Goal: Task Accomplishment & Management: Manage account settings

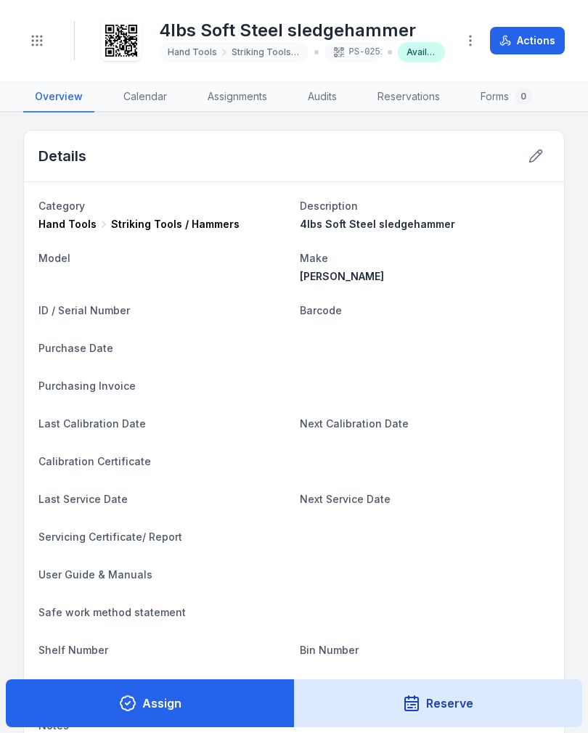
click at [35, 49] on button "Toggle Navigation" at bounding box center [37, 41] width 28 height 28
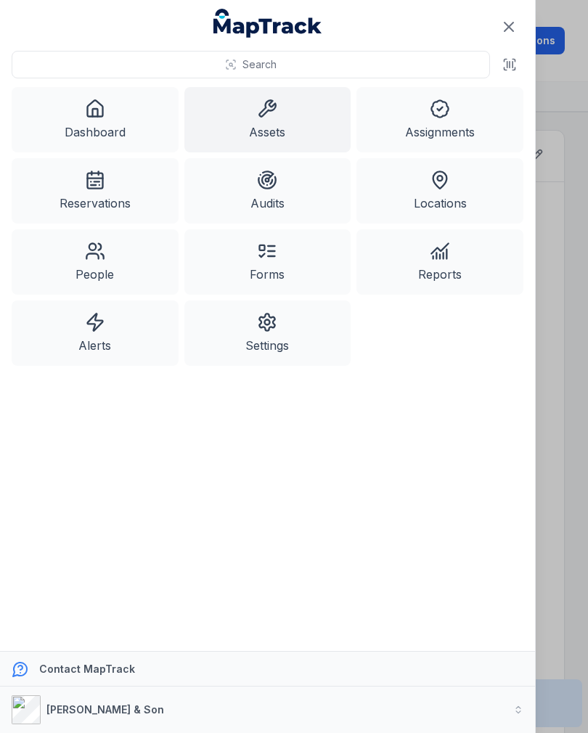
click at [275, 124] on link "Assets" at bounding box center [267, 119] width 167 height 65
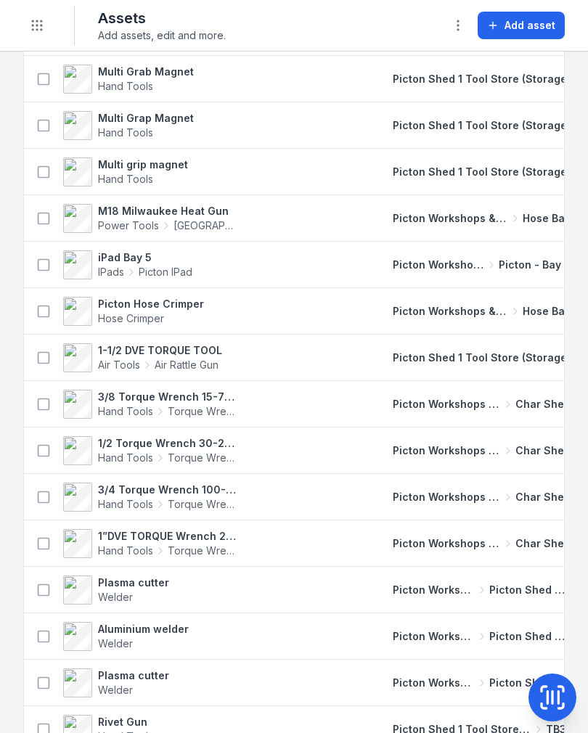
scroll to position [744, 0]
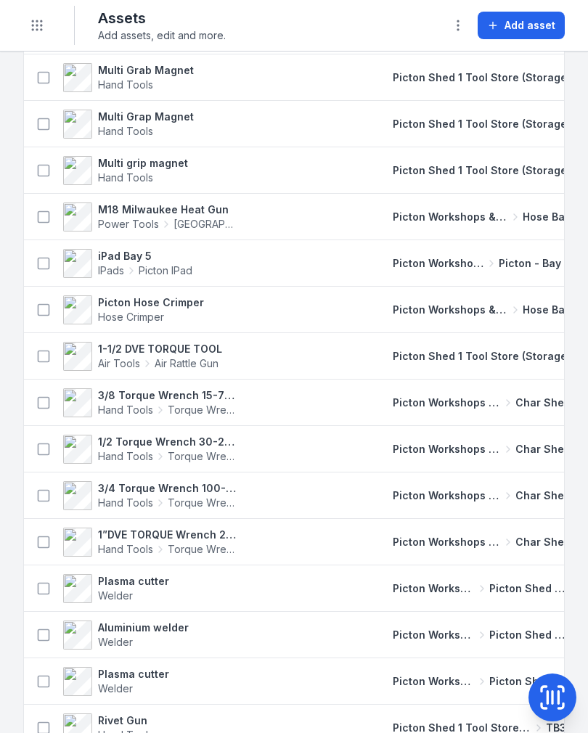
click at [339, 612] on td at bounding box center [315, 635] width 119 height 46
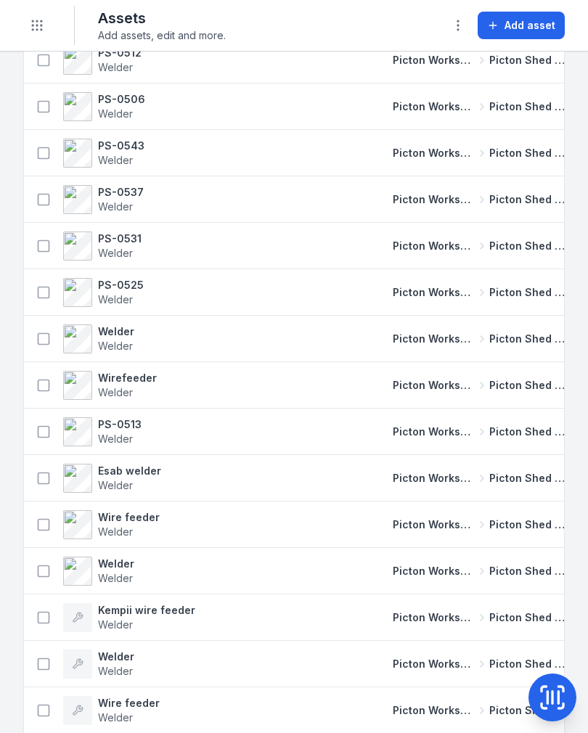
scroll to position [3781, 0]
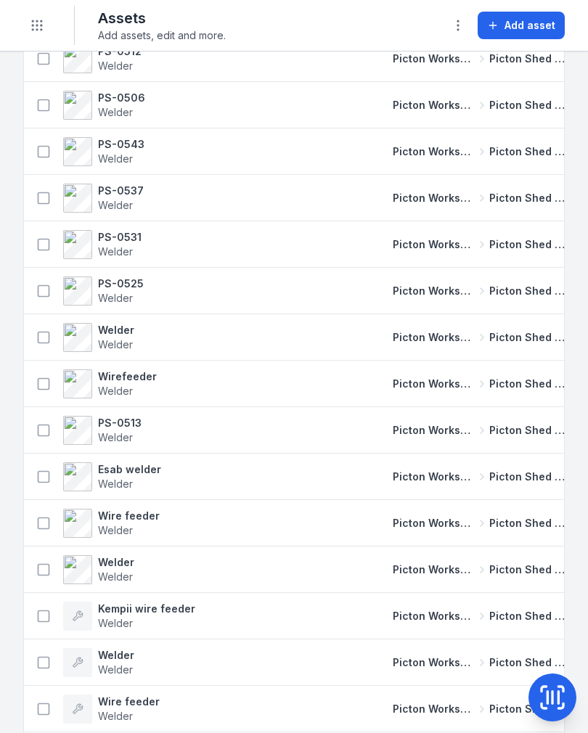
click at [547, 683] on icon at bounding box center [552, 697] width 29 height 29
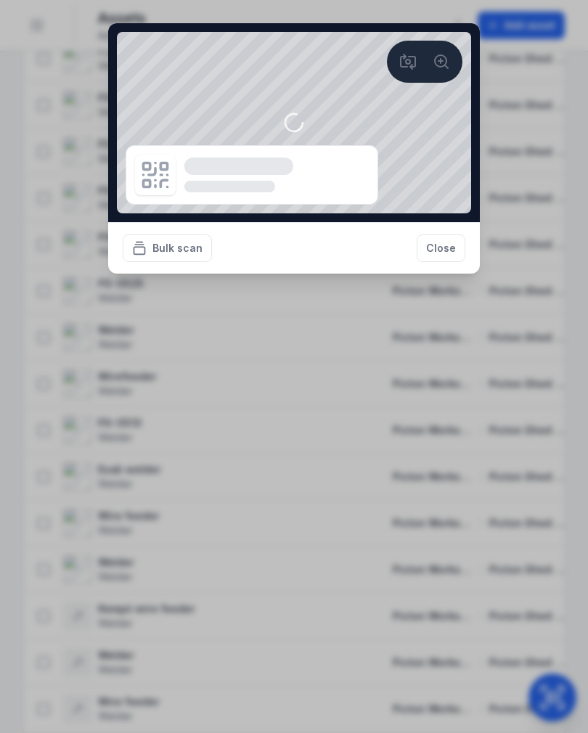
click at [153, 247] on button "Bulk scan" at bounding box center [167, 248] width 89 height 28
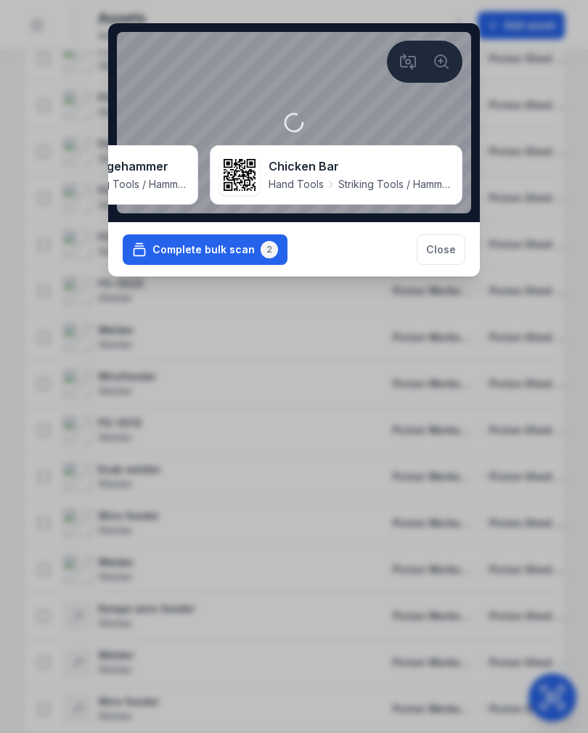
click at [165, 265] on button "Complete bulk scan 2" at bounding box center [205, 249] width 165 height 30
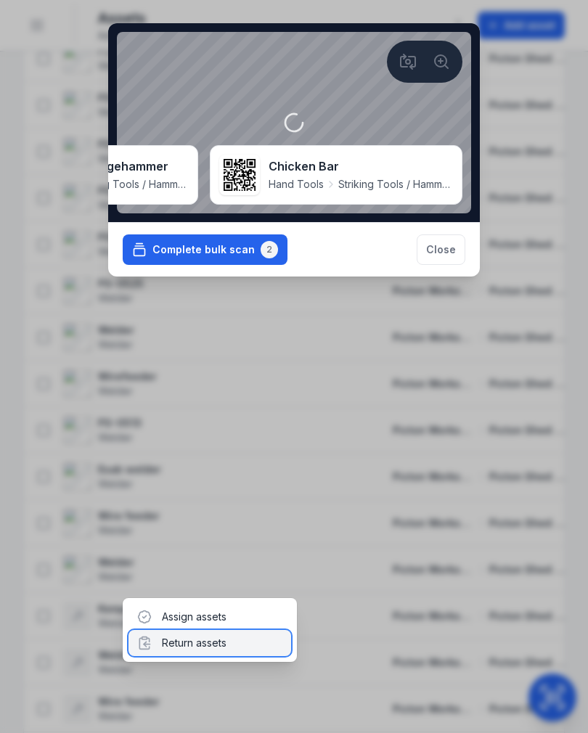
click at [221, 638] on div "Return assets" at bounding box center [209, 643] width 163 height 26
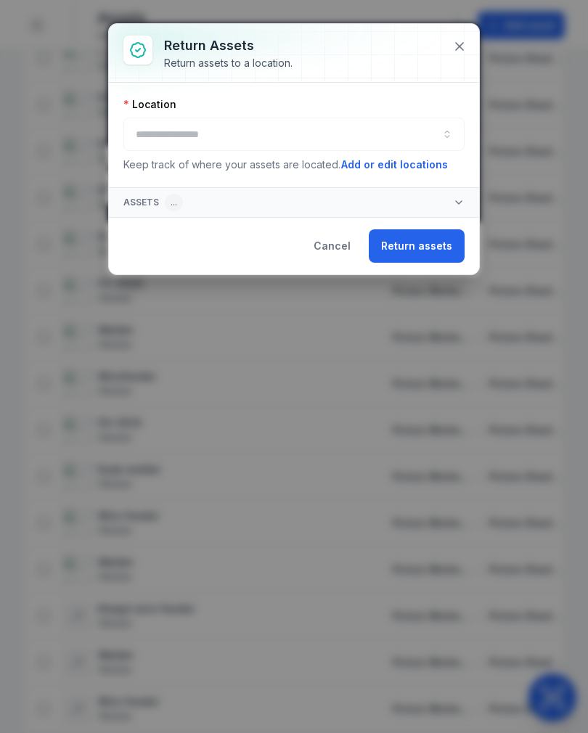
click at [398, 135] on button "button" at bounding box center [293, 134] width 341 height 33
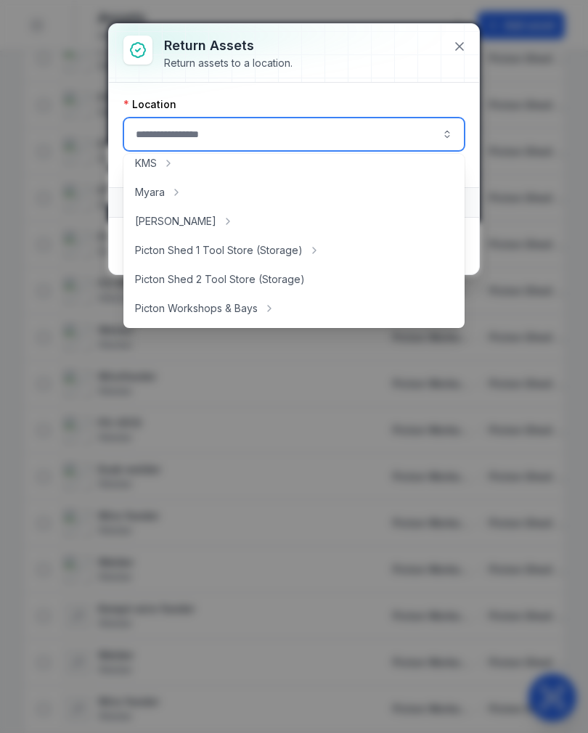
scroll to position [218, 0]
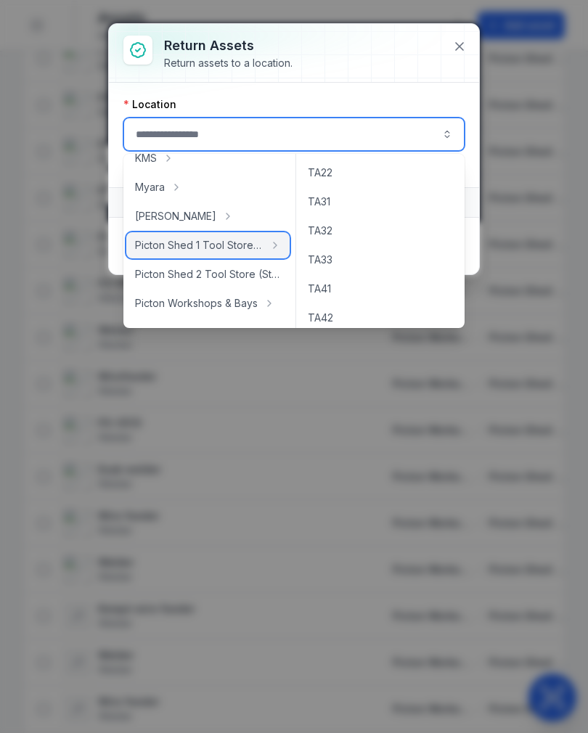
click at [263, 245] on div "Picton Shed 1 Tool Store (Storage)" at bounding box center [207, 245] width 163 height 26
type input "**********"
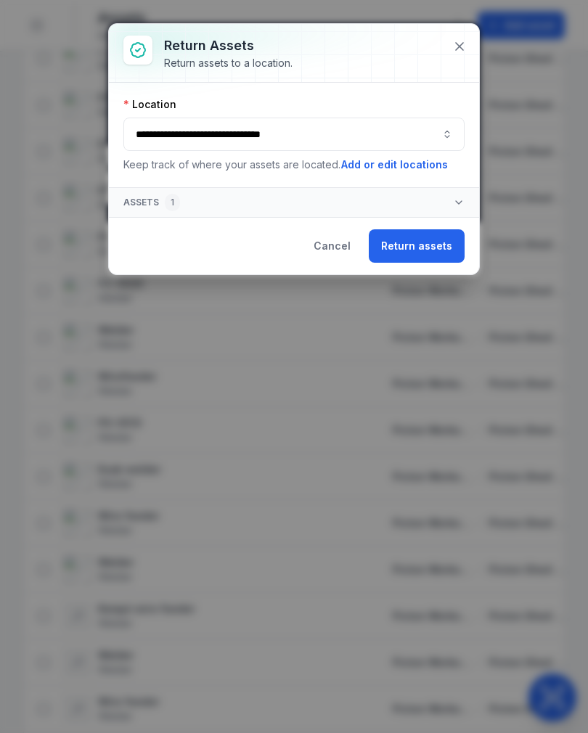
click at [401, 245] on button "Return assets" at bounding box center [417, 245] width 96 height 33
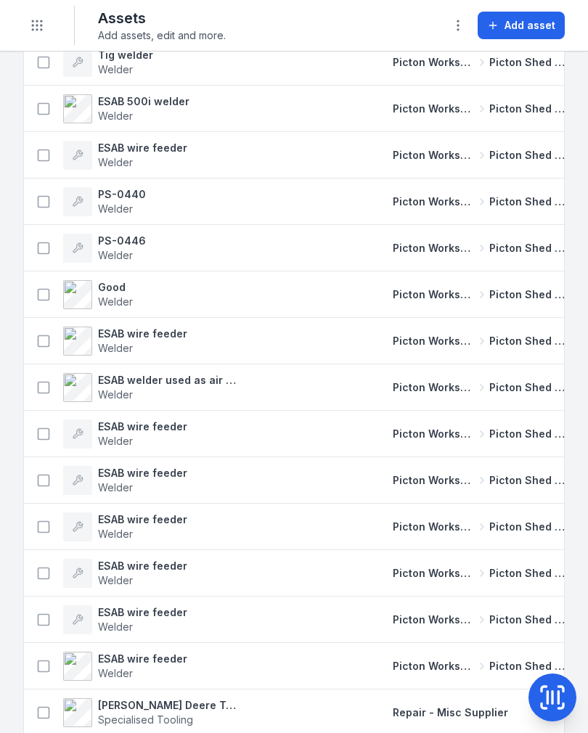
scroll to position [6192, 0]
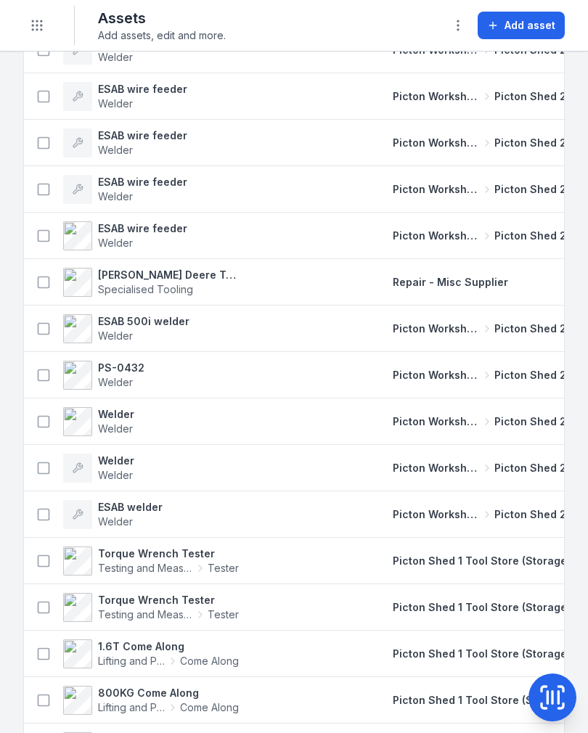
click at [552, 702] on icon at bounding box center [552, 697] width 0 height 12
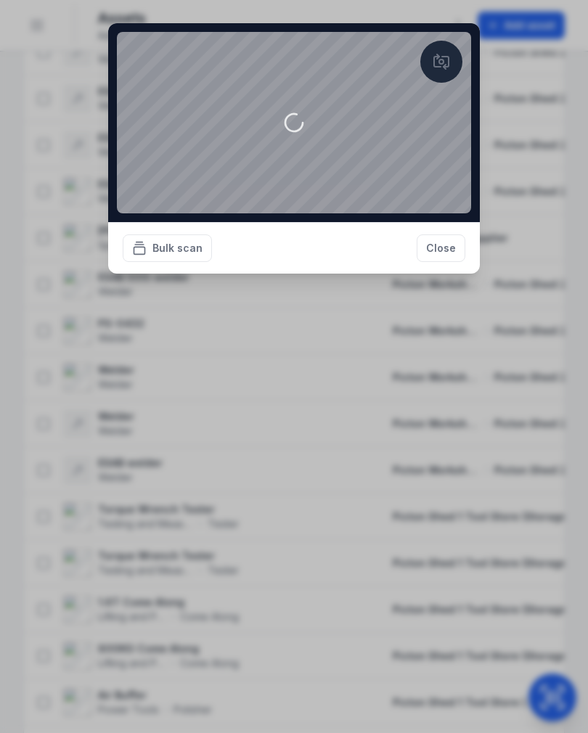
scroll to position [6668, 0]
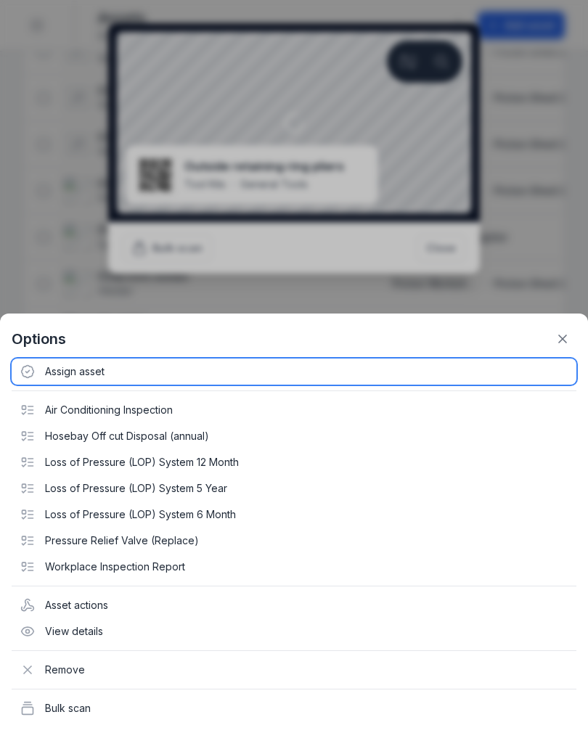
click at [99, 371] on div "Assign asset" at bounding box center [294, 371] width 564 height 26
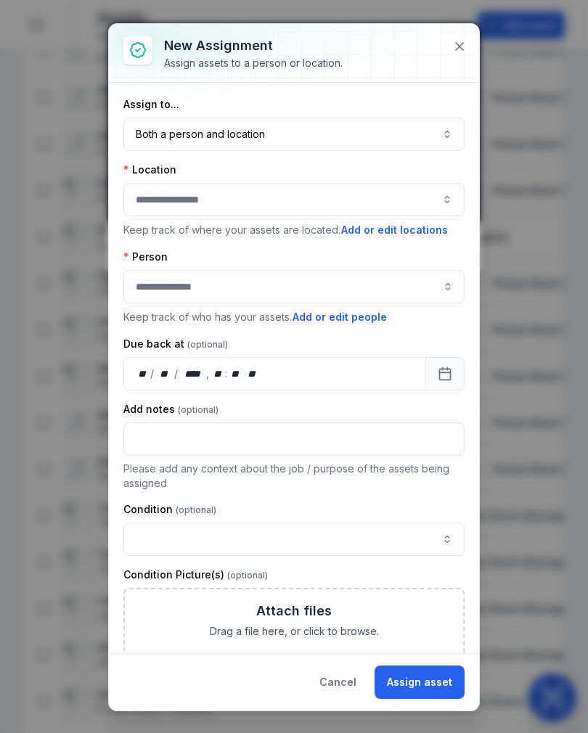
click at [358, 132] on button "Both a person and location ****" at bounding box center [293, 134] width 341 height 33
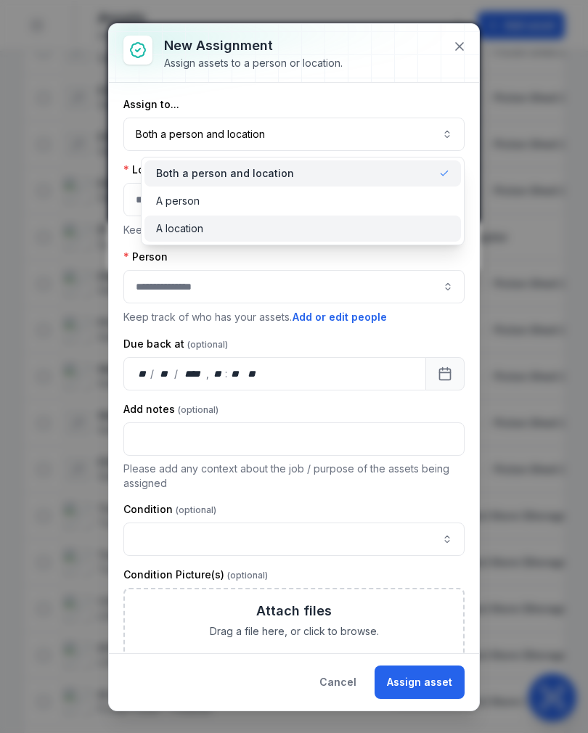
click at [352, 219] on div "A location" at bounding box center [302, 228] width 317 height 26
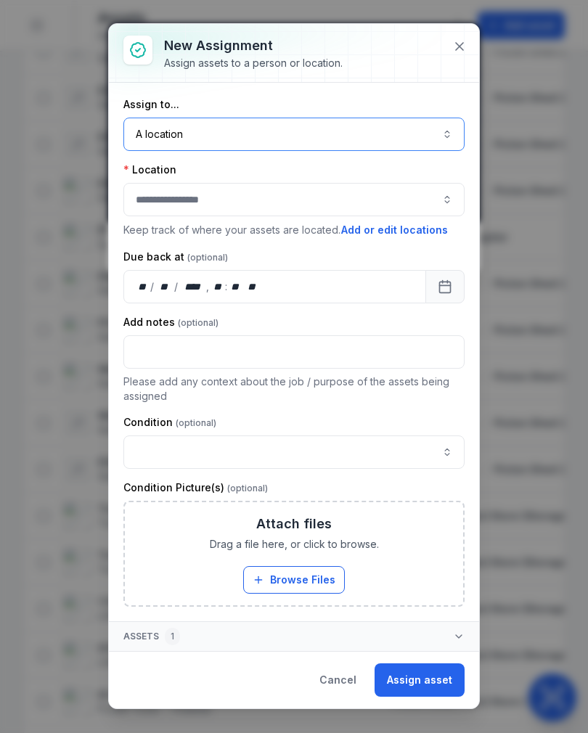
click at [367, 207] on button "button" at bounding box center [293, 199] width 341 height 33
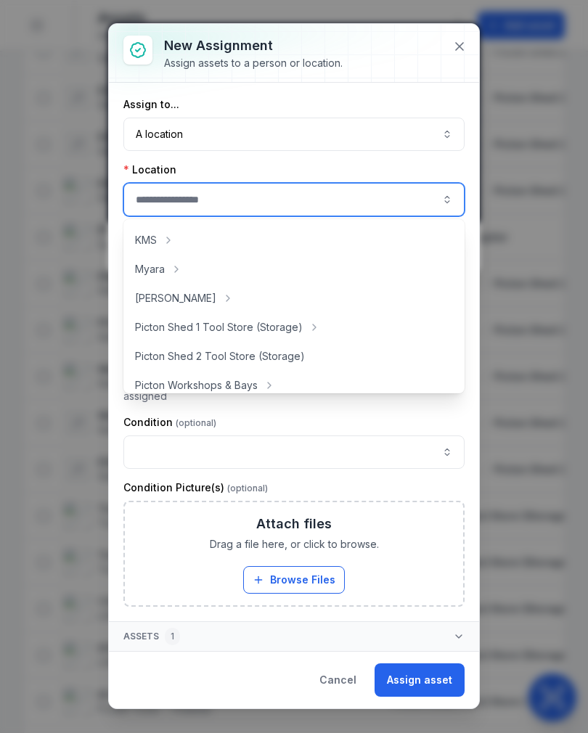
scroll to position [201, 0]
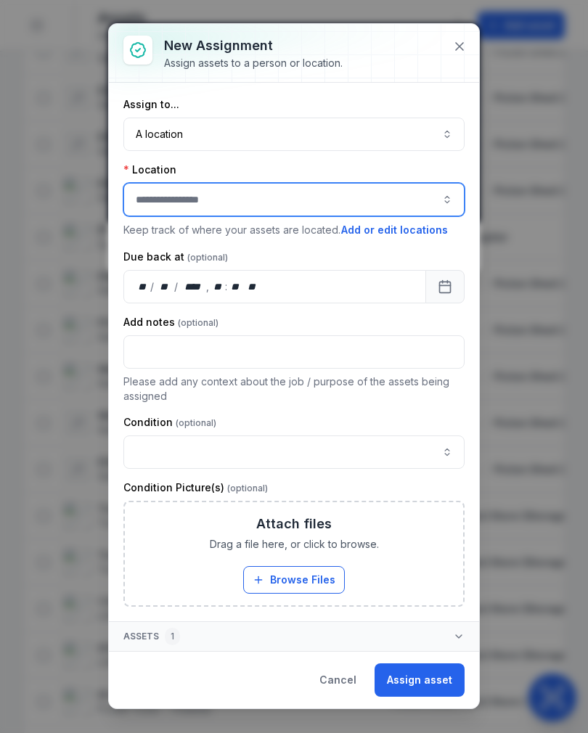
click at [382, 204] on button "button" at bounding box center [293, 199] width 341 height 33
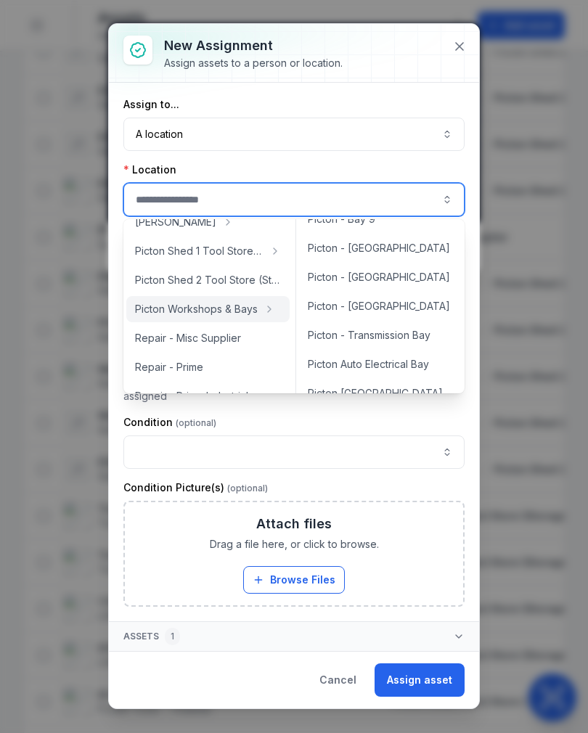
scroll to position [331, 0]
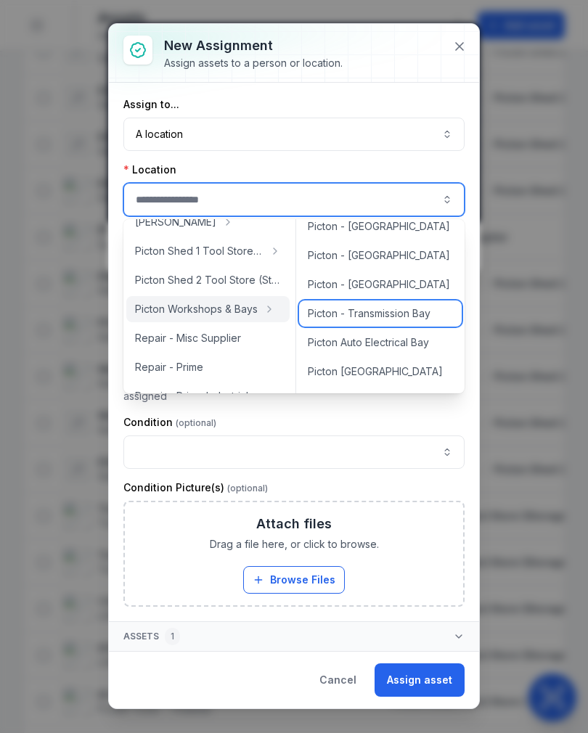
click at [408, 319] on span "Picton - Transmission Bay" at bounding box center [369, 313] width 123 height 15
type input "**********"
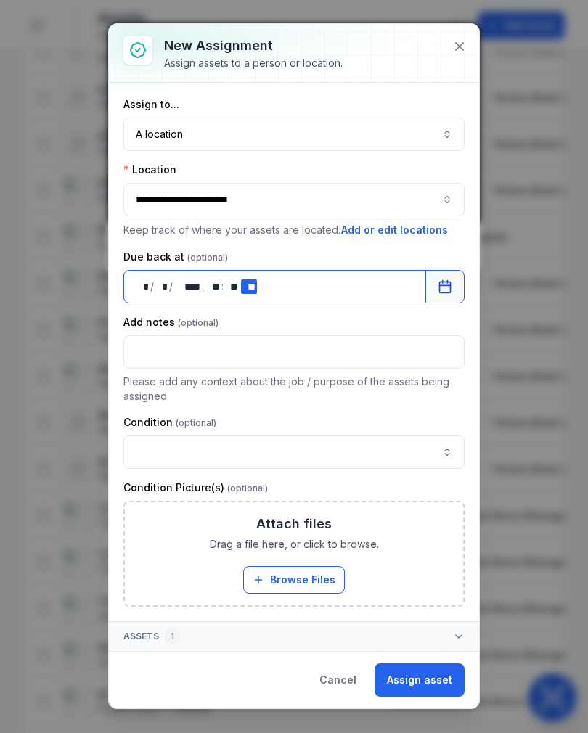
click at [210, 272] on div "** * / ** * / **** **** , ** ** : ** ** ** **" at bounding box center [274, 286] width 303 height 33
click at [211, 282] on div "** **" at bounding box center [213, 286] width 15 height 15
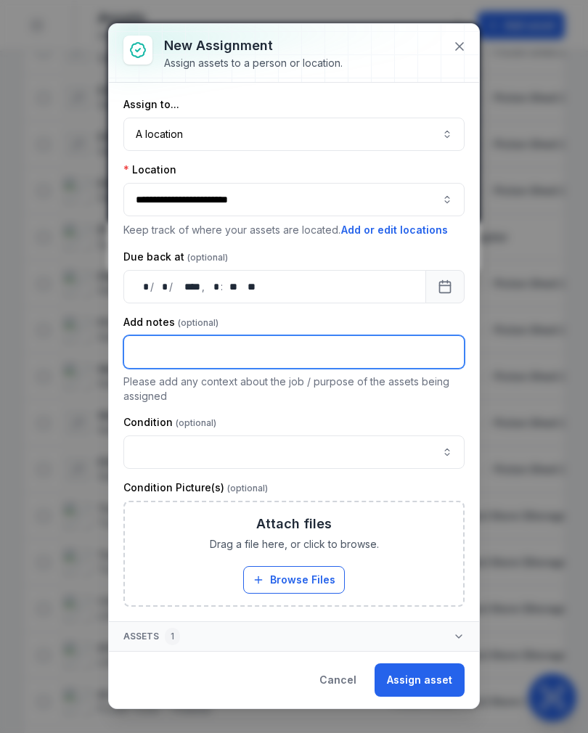
click at [371, 363] on input "text" at bounding box center [293, 351] width 341 height 33
type input "***"
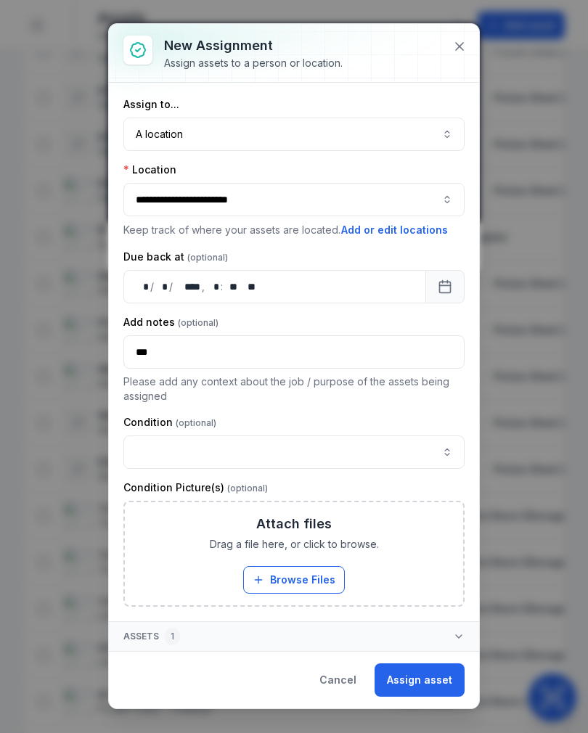
click at [445, 667] on button "Assign asset" at bounding box center [419, 679] width 90 height 33
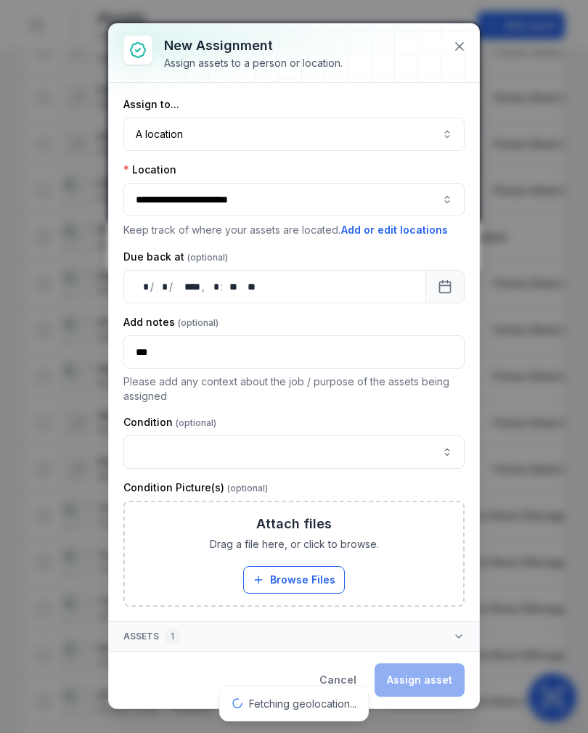
click at [438, 677] on div "Cancel Assign asset" at bounding box center [385, 679] width 157 height 33
